Goal: Task Accomplishment & Management: Manage account settings

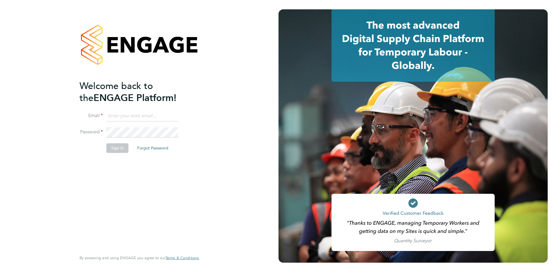
click at [114, 114] on input at bounding box center [142, 116] width 72 height 10
type input "karen.marcelline@ncclondon.ac.uk"
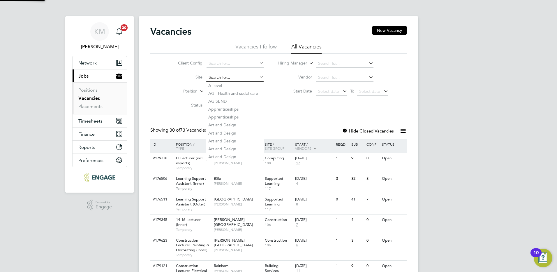
click at [220, 75] on input at bounding box center [235, 77] width 57 height 8
click at [321, 77] on input at bounding box center [344, 77] width 57 height 8
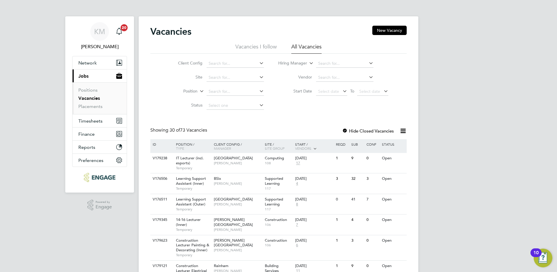
click at [315, 62] on li "Hiring Manager" at bounding box center [333, 64] width 124 height 14
click at [342, 63] on input at bounding box center [344, 63] width 57 height 8
click at [335, 62] on input "Karen M<arcell" at bounding box center [344, 63] width 57 height 8
click at [353, 71] on b "Marcell" at bounding box center [370, 71] width 34 height 5
type input "Karen Marcelline"
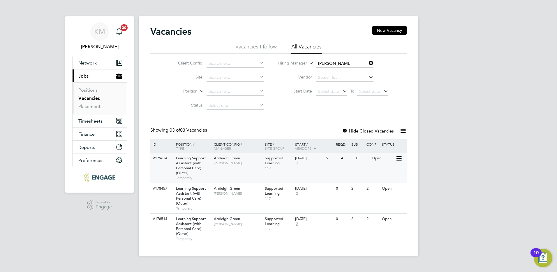
click at [398, 158] on icon at bounding box center [399, 158] width 6 height 7
click at [389, 170] on li "View Details" at bounding box center [384, 172] width 34 height 8
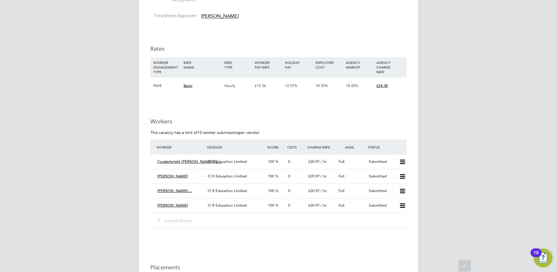
scroll to position [1049, 0]
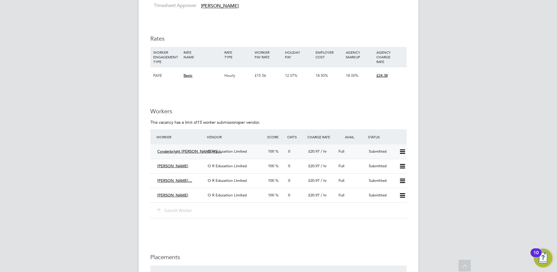
click at [404, 152] on icon at bounding box center [402, 151] width 7 height 5
click at [394, 164] on li "Offer" at bounding box center [395, 164] width 20 height 8
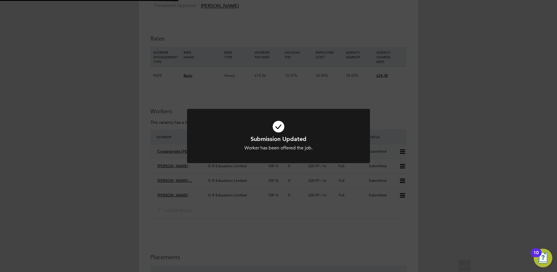
scroll to position [0, 0]
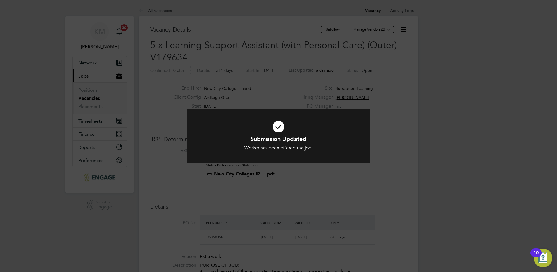
click at [381, 178] on div "Submission Updated Worker has been offered the job. Cancel Okay" at bounding box center [278, 136] width 557 height 272
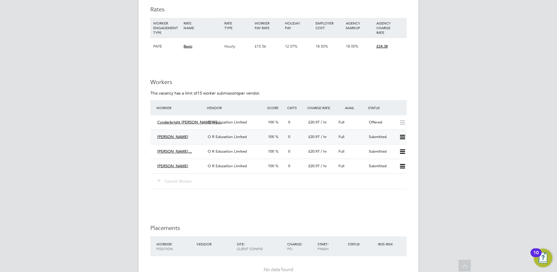
click at [403, 136] on icon at bounding box center [402, 137] width 7 height 5
click at [391, 151] on li "Offer" at bounding box center [395, 149] width 20 height 8
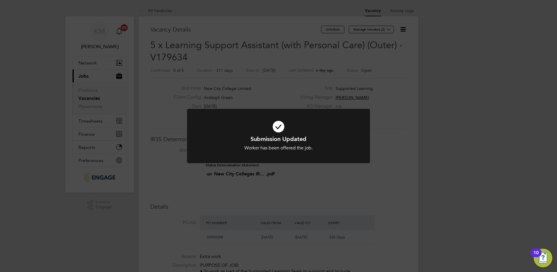
click at [370, 189] on div "Submission Updated Worker has been offered the job. Cancel Okay" at bounding box center [278, 136] width 557 height 272
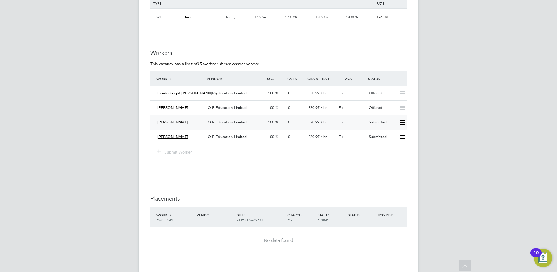
click at [403, 123] on icon at bounding box center [402, 122] width 7 height 5
click at [392, 133] on li "Offer" at bounding box center [395, 135] width 20 height 8
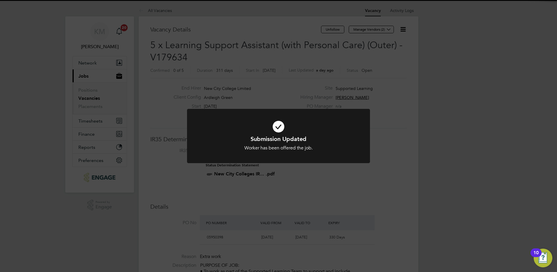
click at [387, 168] on div "Submission Updated Worker has been offered the job. Cancel Okay" at bounding box center [278, 136] width 557 height 272
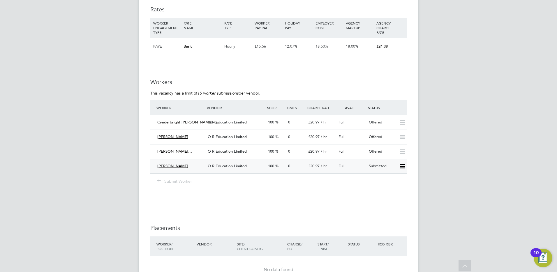
click at [403, 166] on icon at bounding box center [402, 166] width 7 height 5
click at [392, 177] on li "Offer" at bounding box center [395, 178] width 20 height 8
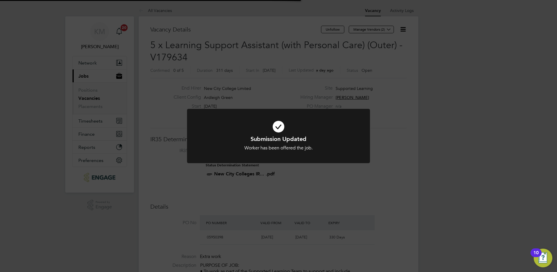
scroll to position [17, 41]
click at [387, 161] on div "Submission Updated Worker has been offered the job. Cancel Okay" at bounding box center [278, 136] width 557 height 272
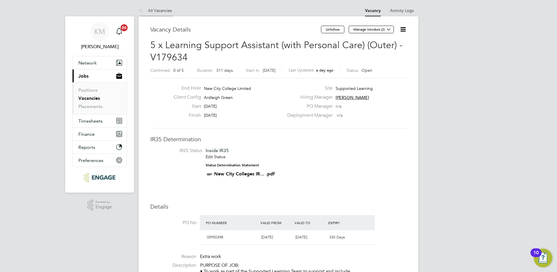
click at [140, 10] on icon at bounding box center [142, 10] width 7 height 7
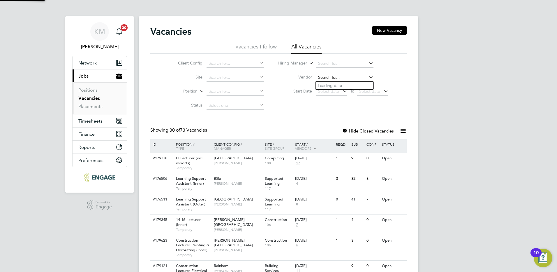
click at [322, 76] on input at bounding box center [344, 77] width 57 height 8
click at [326, 60] on input at bounding box center [344, 63] width 57 height 8
click at [329, 71] on li "Karen Marcellin e" at bounding box center [354, 72] width 76 height 8
type input "[PERSON_NAME]"
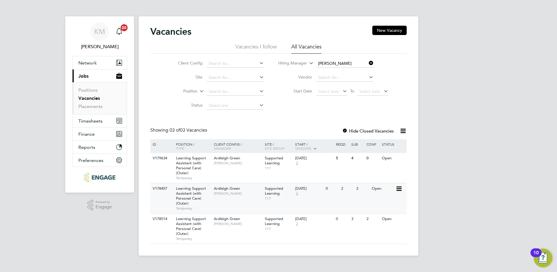
click at [397, 188] on icon at bounding box center [399, 188] width 6 height 7
click at [382, 201] on li "View Details" at bounding box center [384, 202] width 34 height 8
click at [398, 218] on icon at bounding box center [399, 218] width 6 height 7
click at [388, 231] on li "View Details" at bounding box center [384, 232] width 34 height 8
click at [396, 156] on icon at bounding box center [399, 158] width 6 height 7
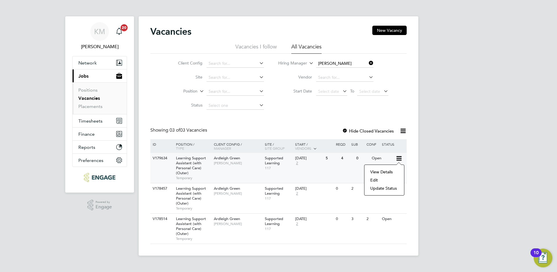
click at [382, 171] on li "View Details" at bounding box center [384, 172] width 34 height 8
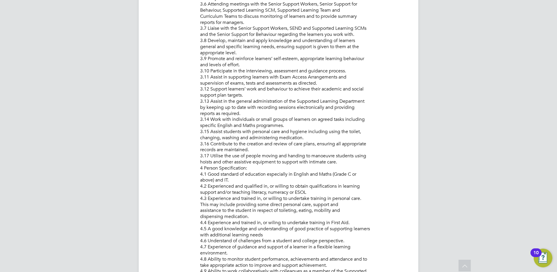
scroll to position [495, 0]
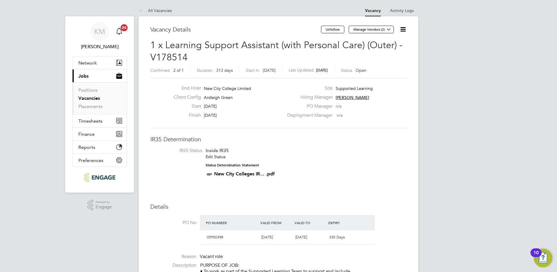
click at [265, 117] on div "Finish [DATE]" at bounding box center [226, 116] width 115 height 9
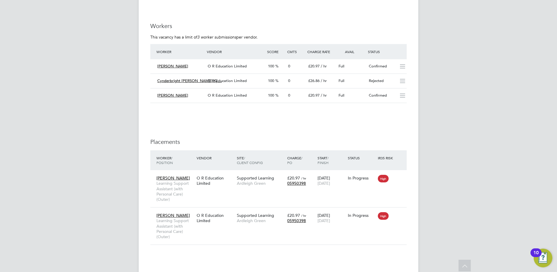
scroll to position [1137, 0]
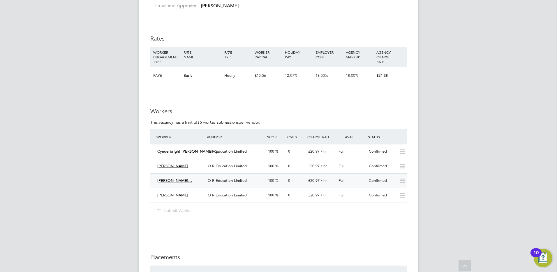
click at [189, 181] on span "[PERSON_NAME]…" at bounding box center [174, 180] width 35 height 5
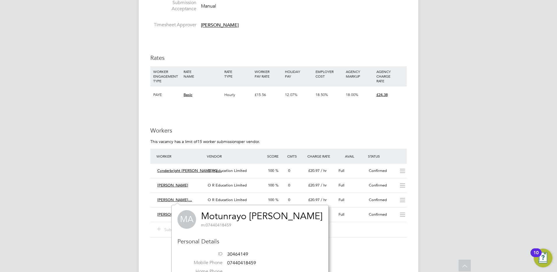
scroll to position [1020, 0]
